Goal: Find specific page/section: Find specific page/section

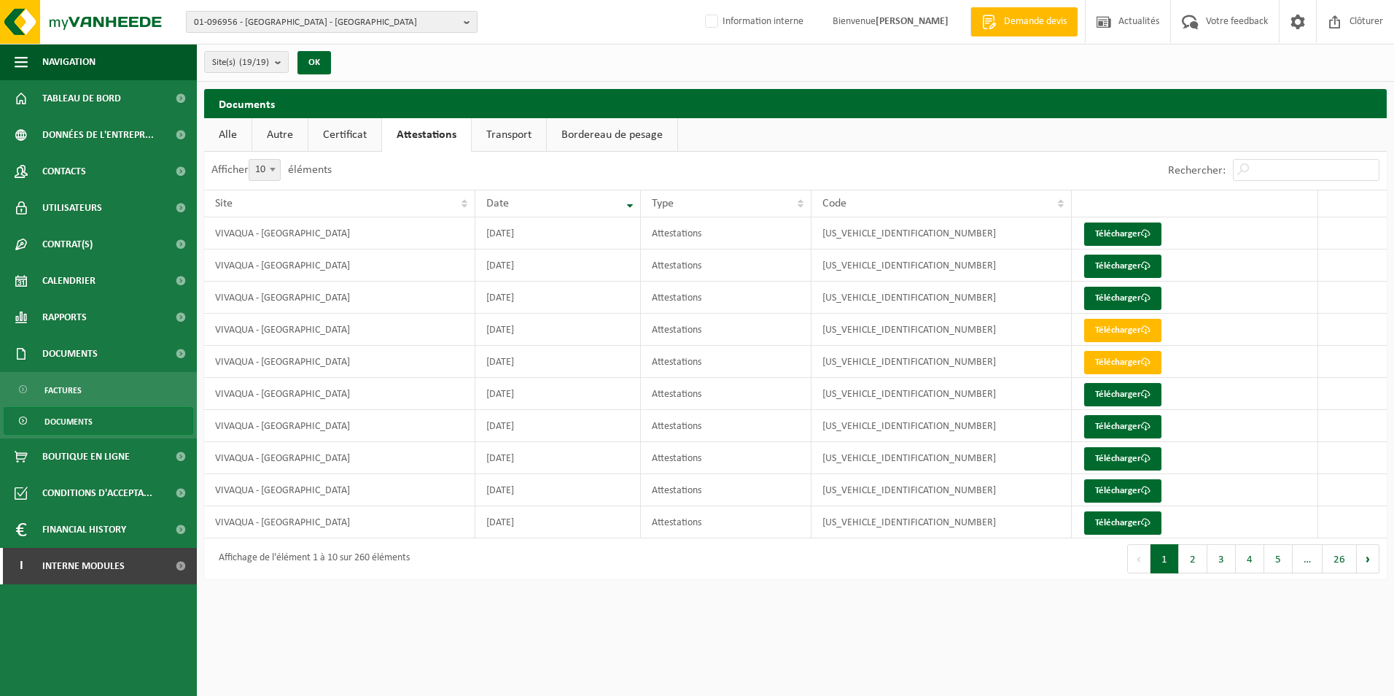
click at [317, 25] on span "01-096956 - VIVAQUA - BRUXELLES" at bounding box center [326, 23] width 264 height 22
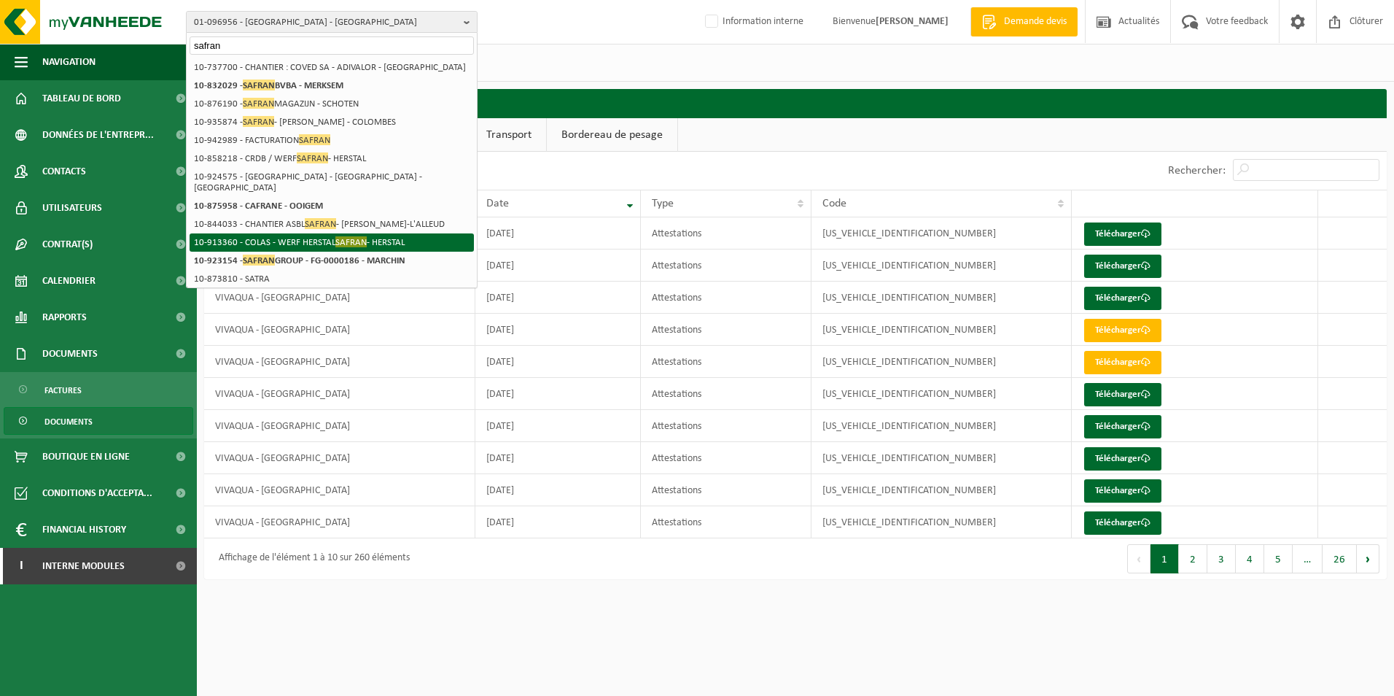
type input "safran"
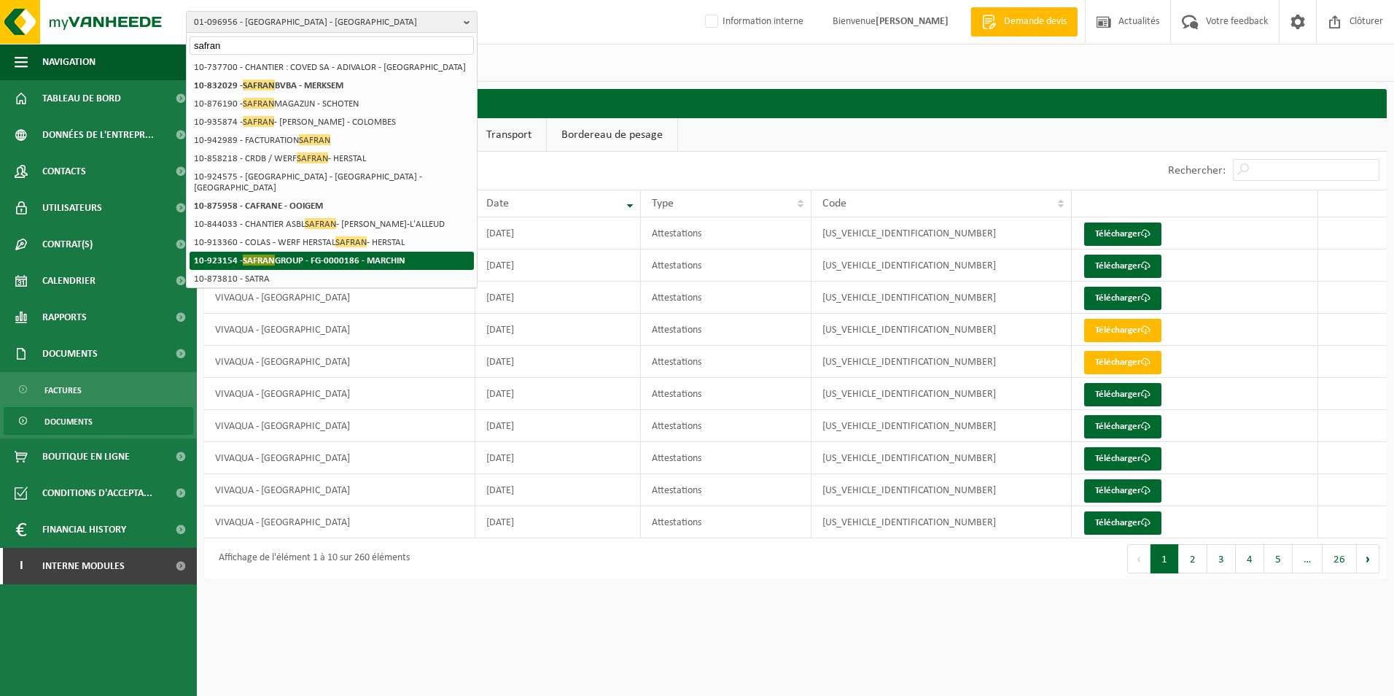
click at [375, 258] on strong "10-923154 - SAFRAN GROUP - FG-0000186 - MARCHIN" at bounding box center [299, 260] width 211 height 11
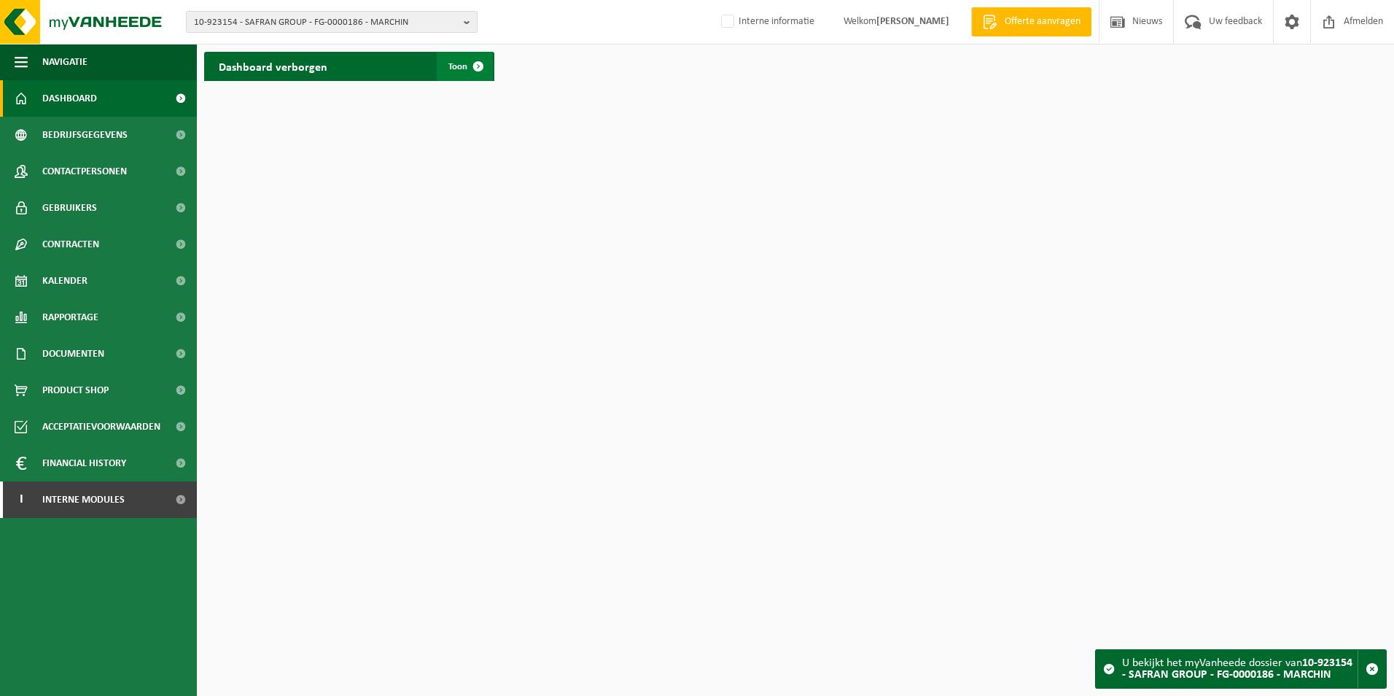
click at [458, 71] on span "Toon" at bounding box center [458, 66] width 19 height 9
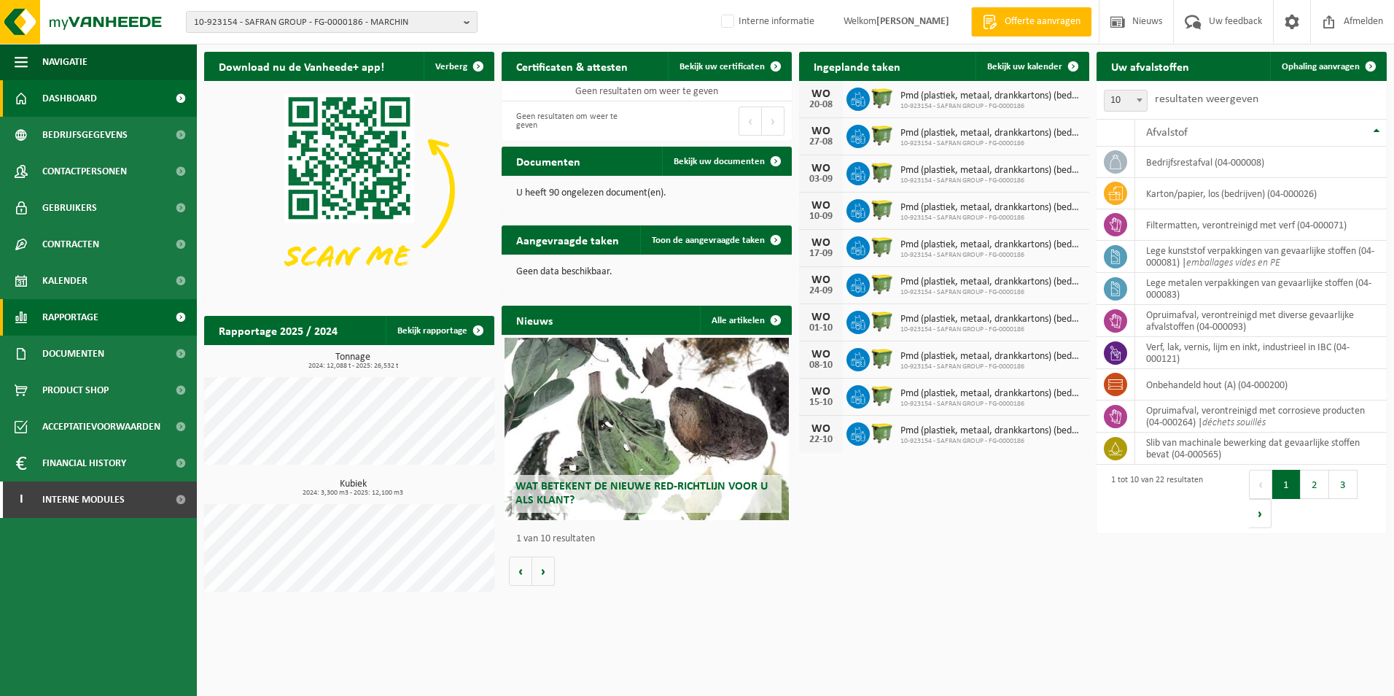
click at [58, 317] on span "Rapportage" at bounding box center [70, 317] width 56 height 36
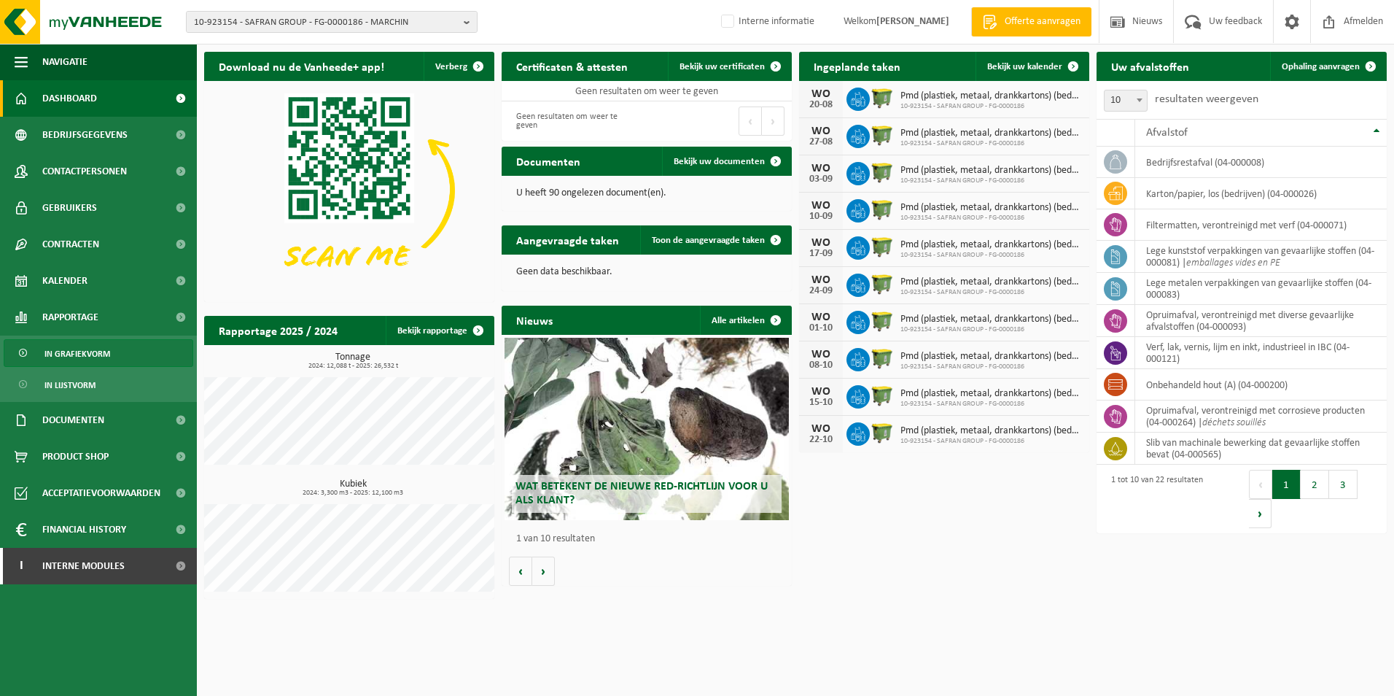
click at [75, 346] on span "In grafiekvorm" at bounding box center [77, 354] width 66 height 28
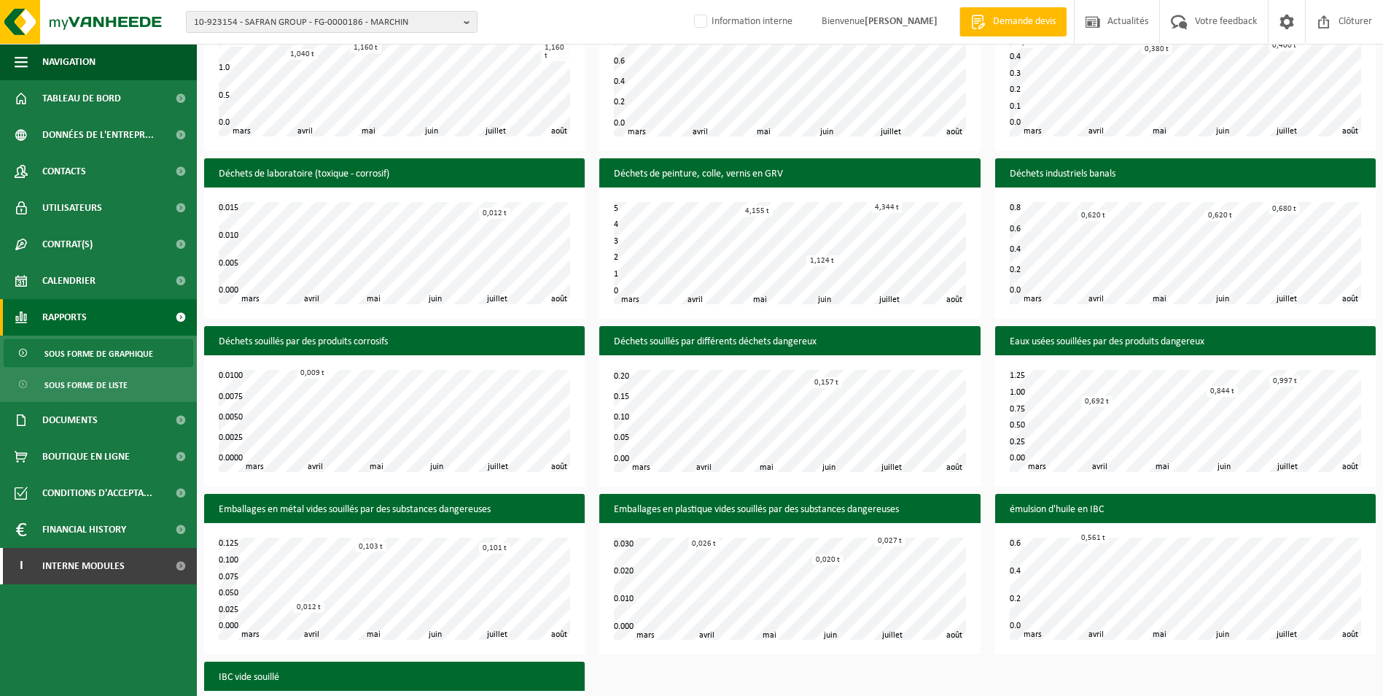
scroll to position [802, 0]
